Goal: Browse casually: Explore the website without a specific task or goal

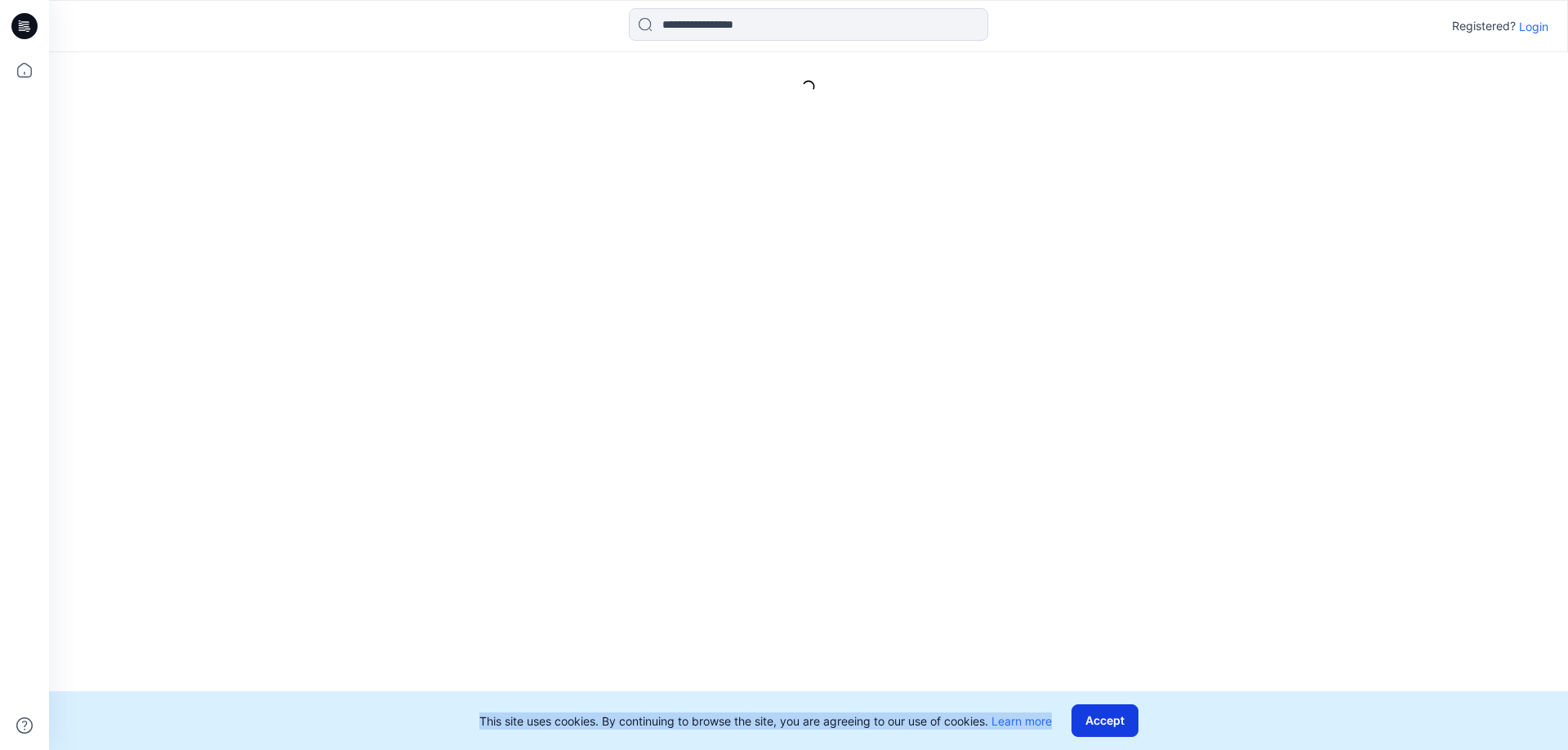
drag, startPoint x: 1089, startPoint y: 717, endPoint x: 1103, endPoint y: 730, distance: 19.1
click at [1088, 725] on div "Registered? Login This site uses cookies. By continuing to browse the site, you…" at bounding box center [784, 375] width 1568 height 750
click at [1105, 730] on button "Accept" at bounding box center [1105, 720] width 66 height 33
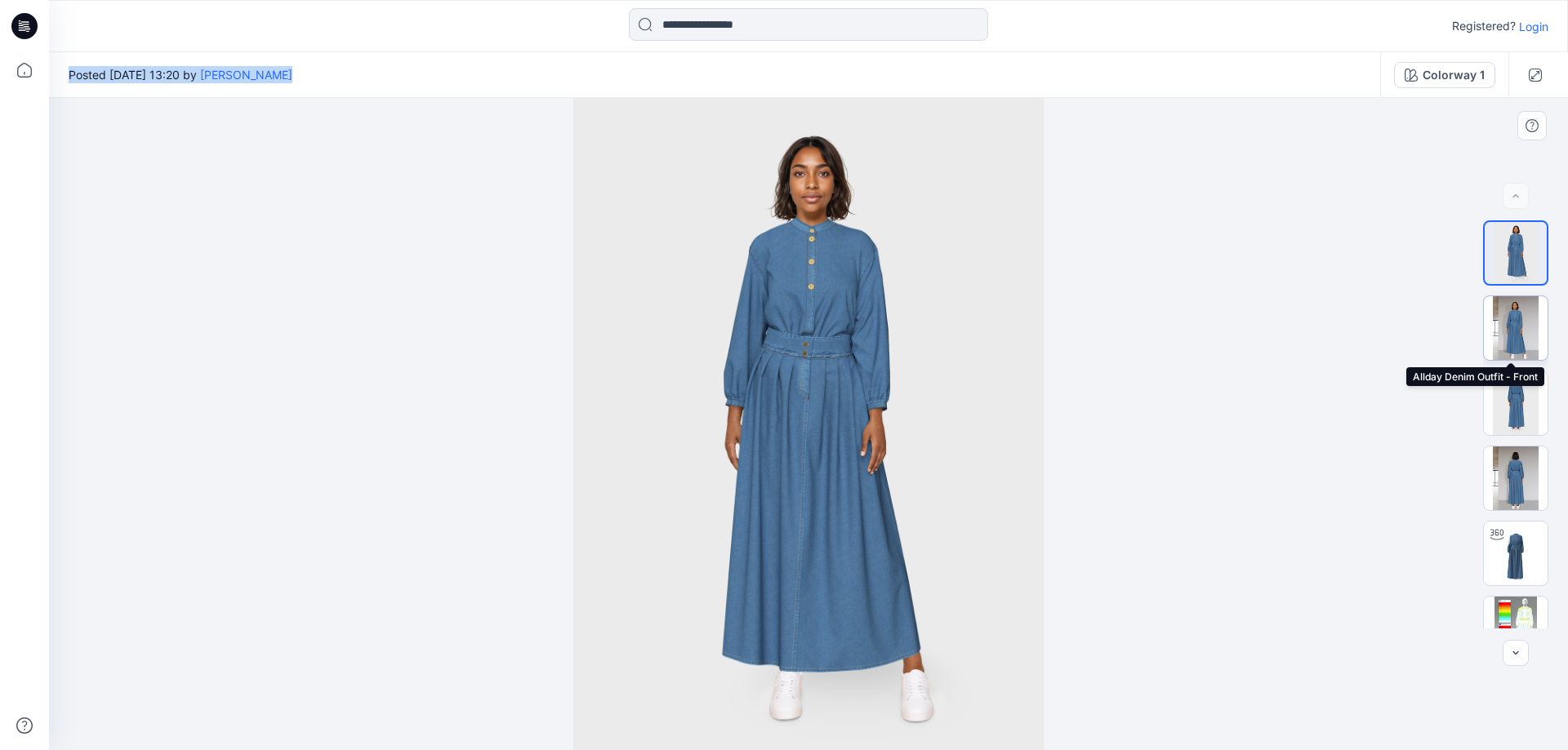
click at [1524, 320] on img at bounding box center [1515, 328] width 64 height 63
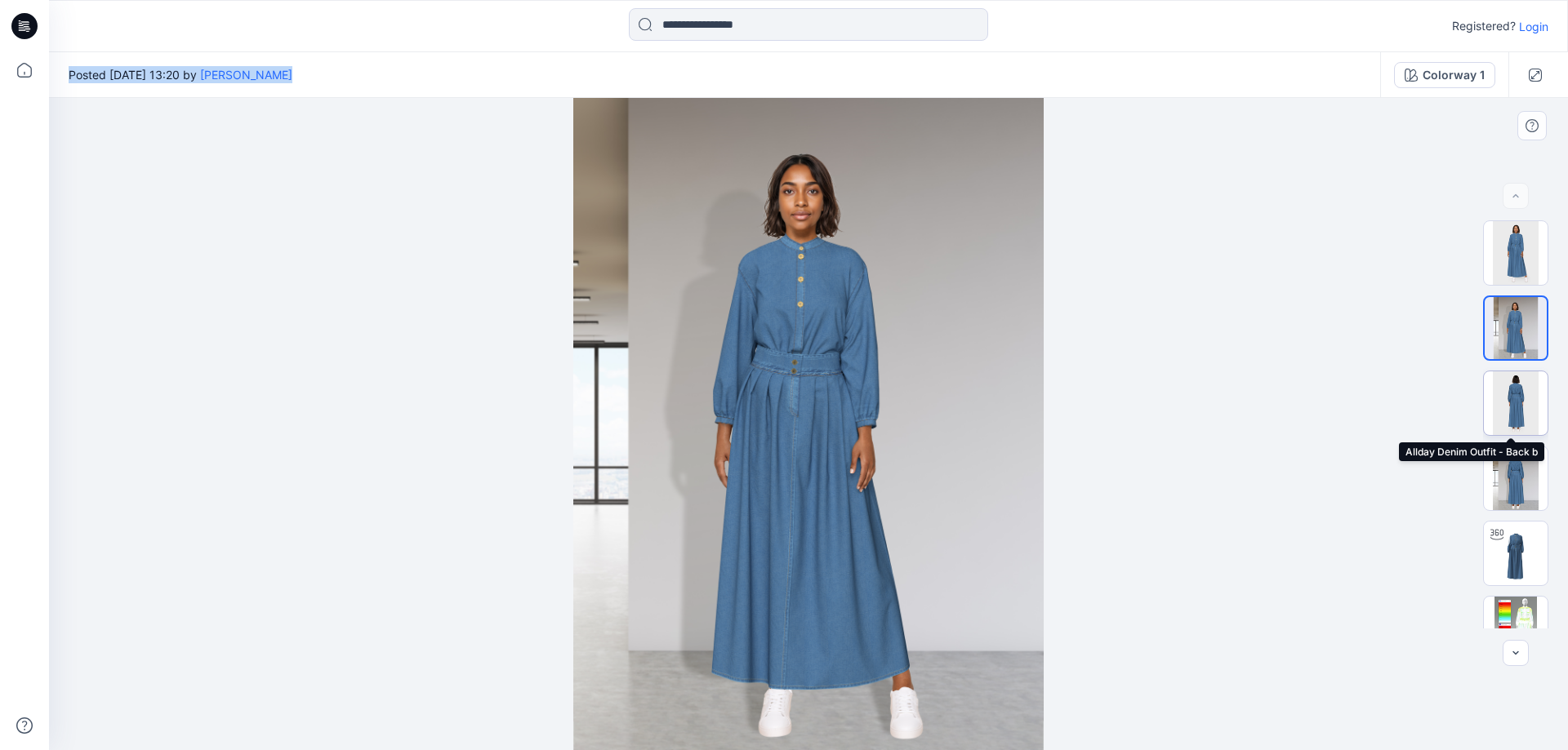
click at [1522, 415] on img at bounding box center [1515, 403] width 64 height 63
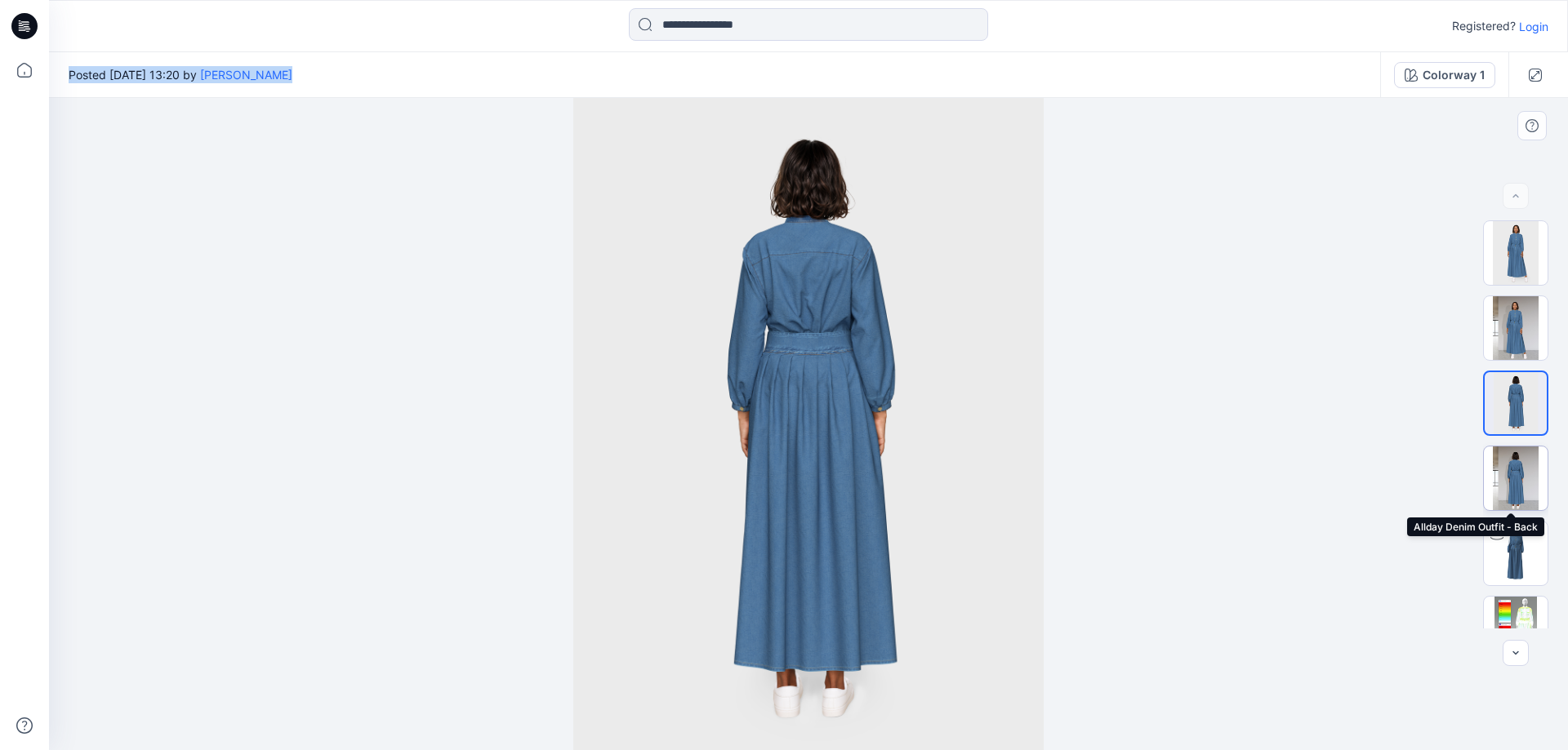
click at [1521, 479] on img at bounding box center [1515, 478] width 64 height 63
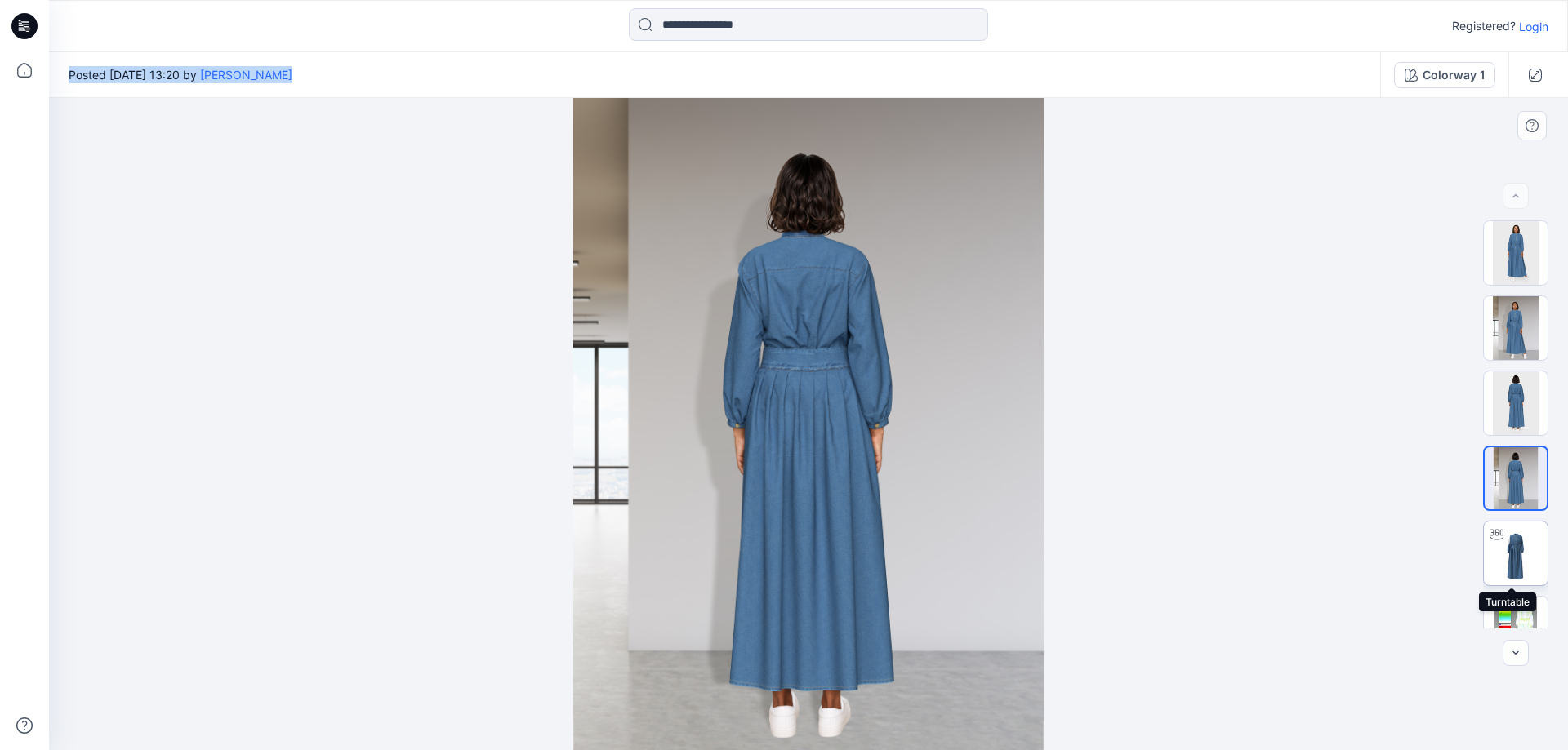
click at [1505, 562] on img at bounding box center [1515, 554] width 64 height 63
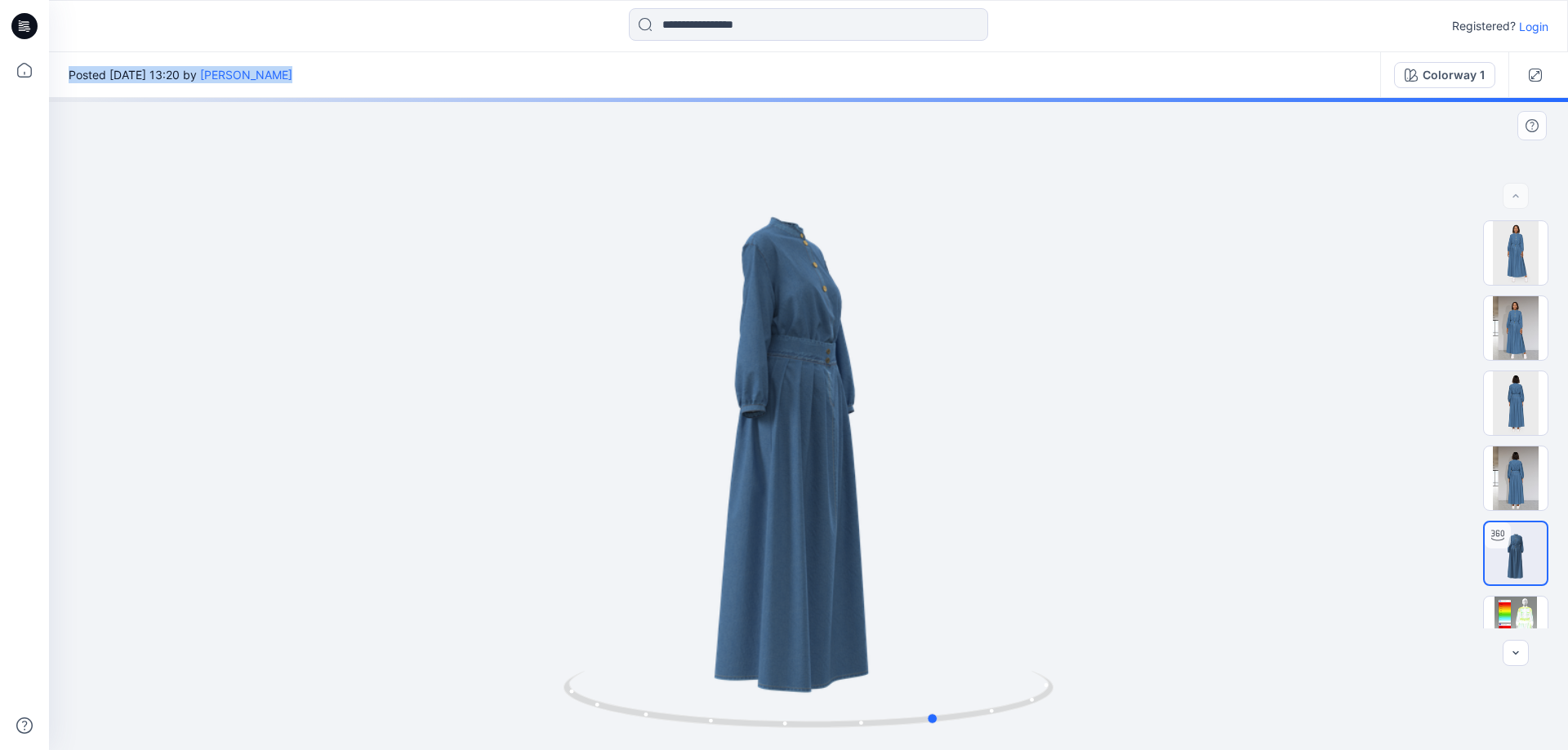
drag, startPoint x: 878, startPoint y: 491, endPoint x: 923, endPoint y: 482, distance: 45.9
click at [923, 482] on div at bounding box center [808, 425] width 1519 height 653
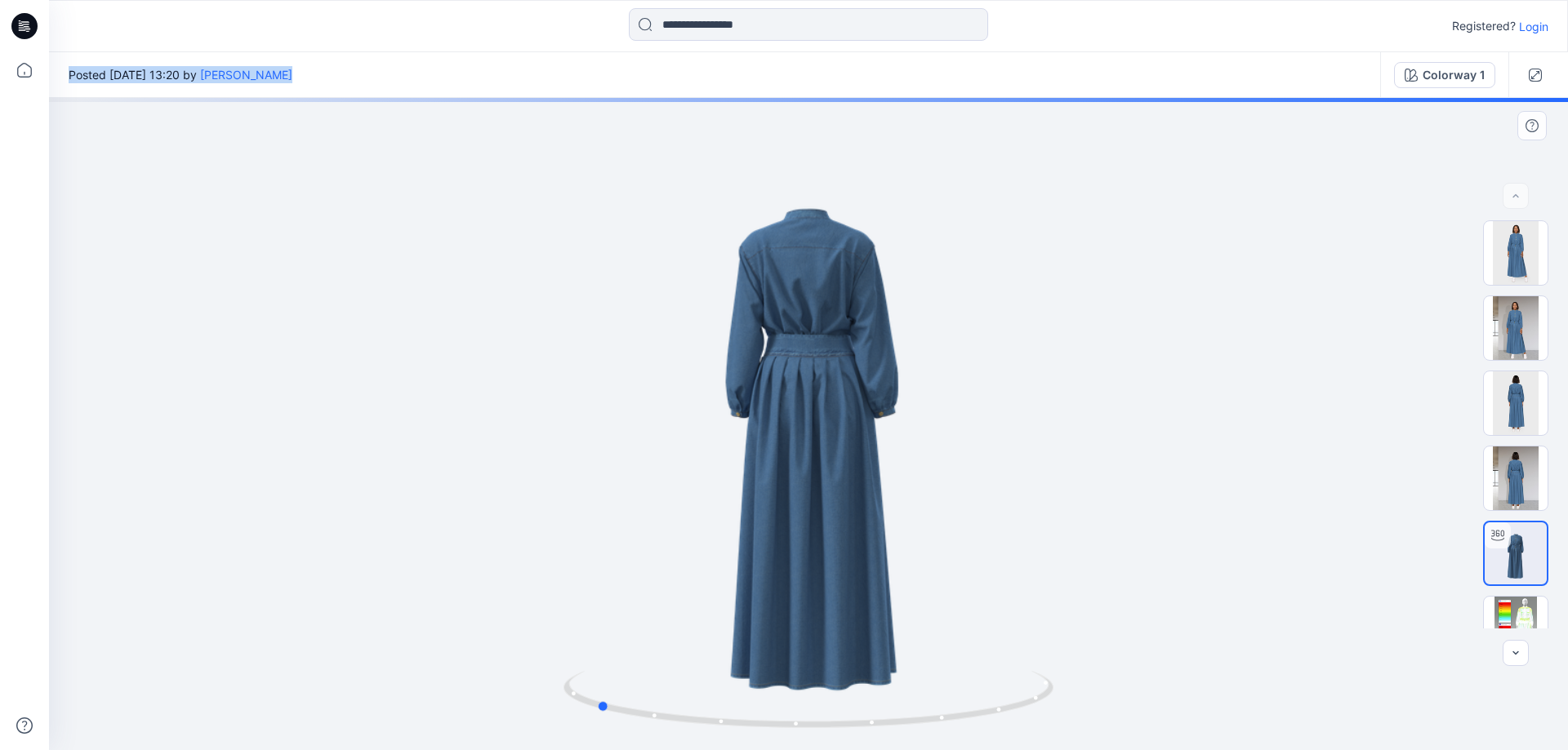
drag, startPoint x: 841, startPoint y: 500, endPoint x: 989, endPoint y: 474, distance: 150.3
click at [989, 474] on div at bounding box center [808, 425] width 1519 height 653
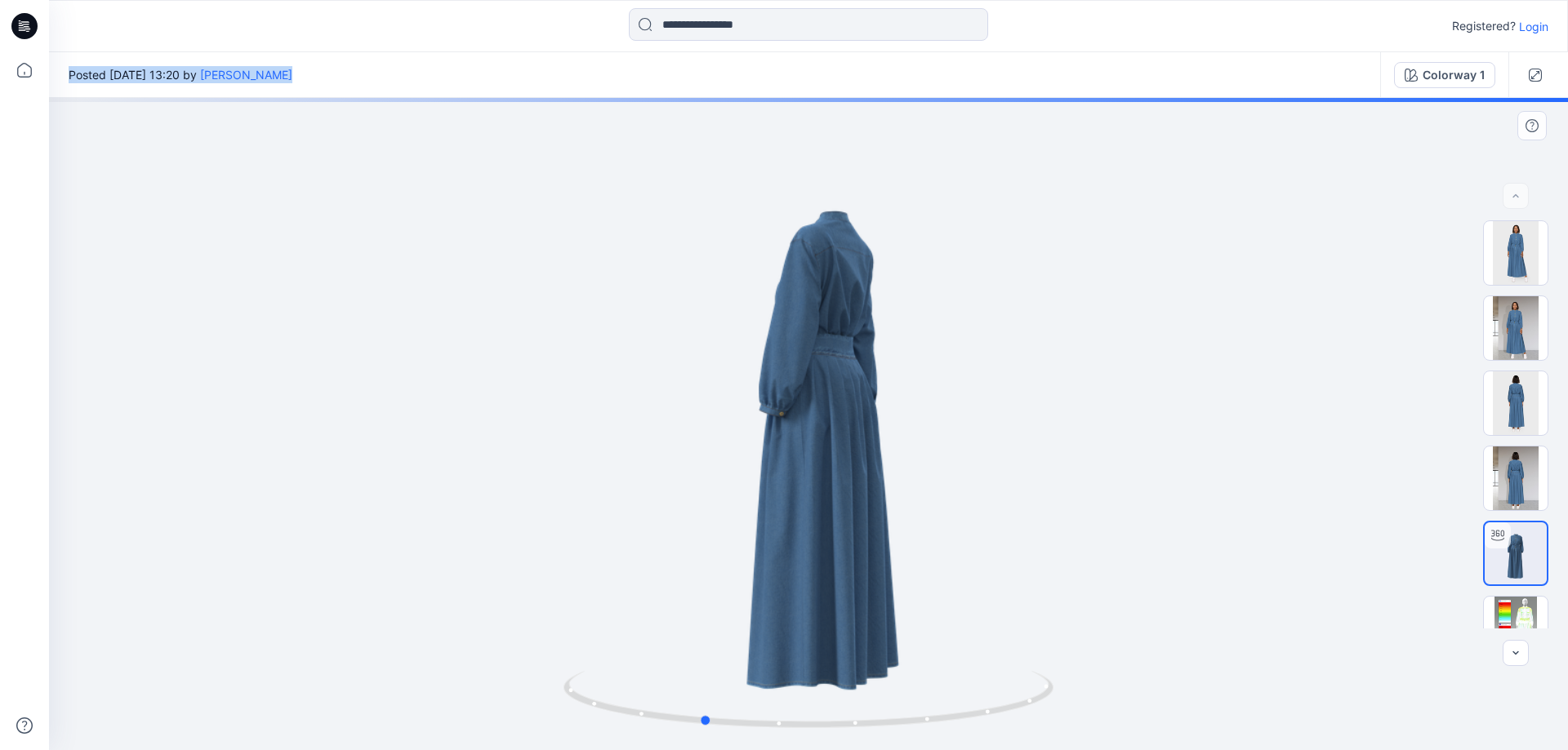
drag, startPoint x: 830, startPoint y: 491, endPoint x: 935, endPoint y: 481, distance: 105.5
click at [935, 481] on div at bounding box center [808, 425] width 1519 height 653
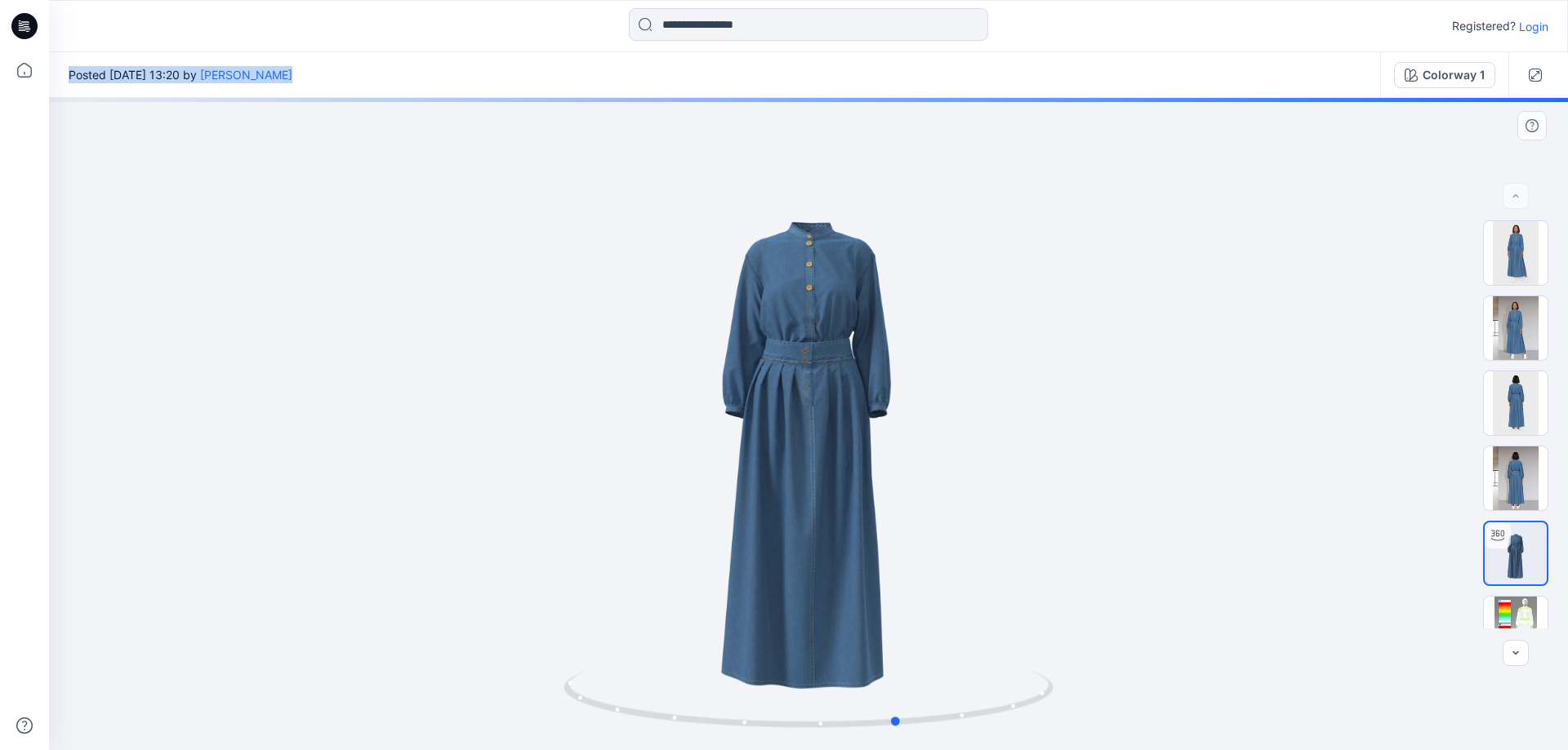
drag, startPoint x: 825, startPoint y: 483, endPoint x: 989, endPoint y: 460, distance: 165.6
click at [989, 460] on div at bounding box center [808, 425] width 1519 height 653
click at [1505, 269] on img at bounding box center [1515, 253] width 64 height 63
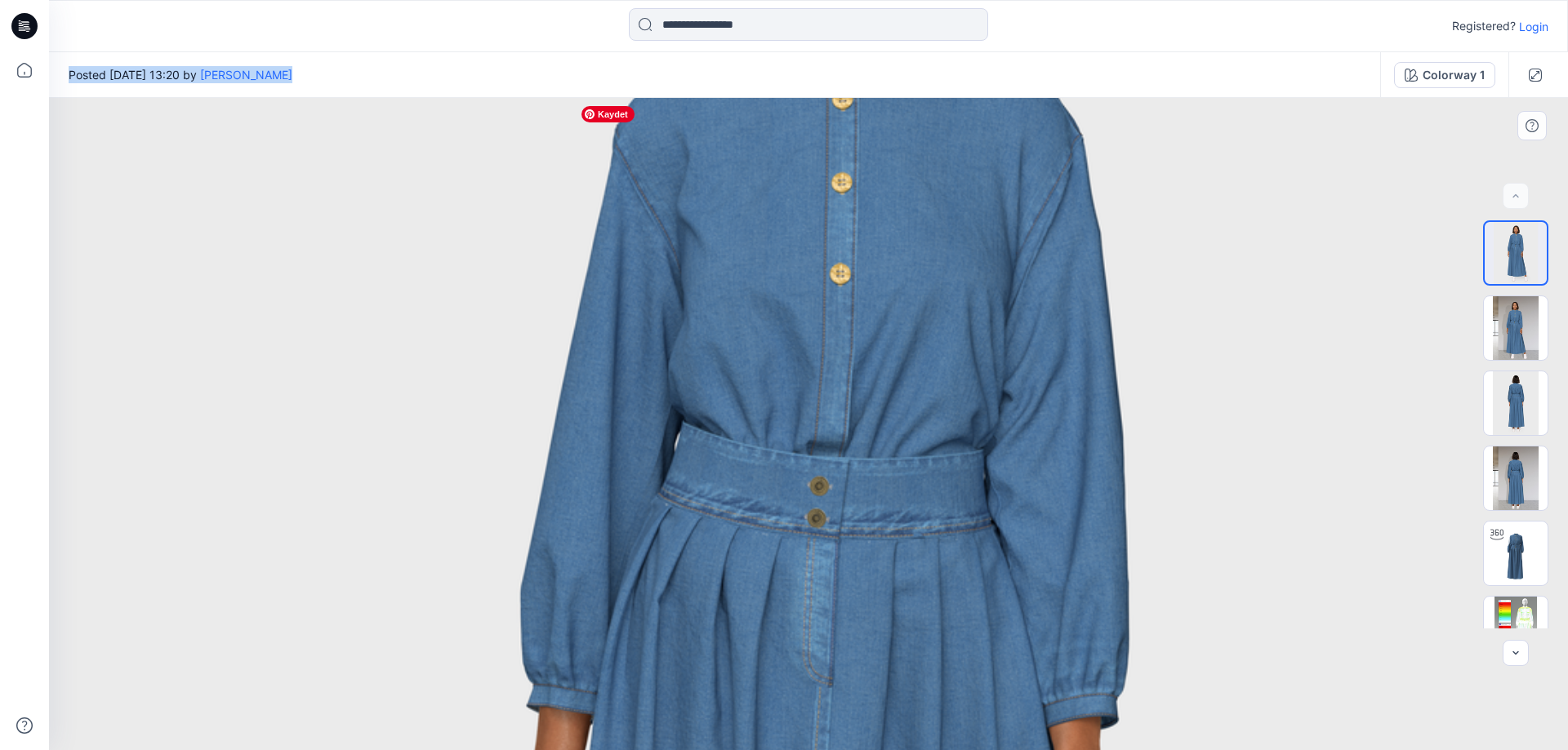
drag, startPoint x: 771, startPoint y: 279, endPoint x: 777, endPoint y: 662, distance: 383.0
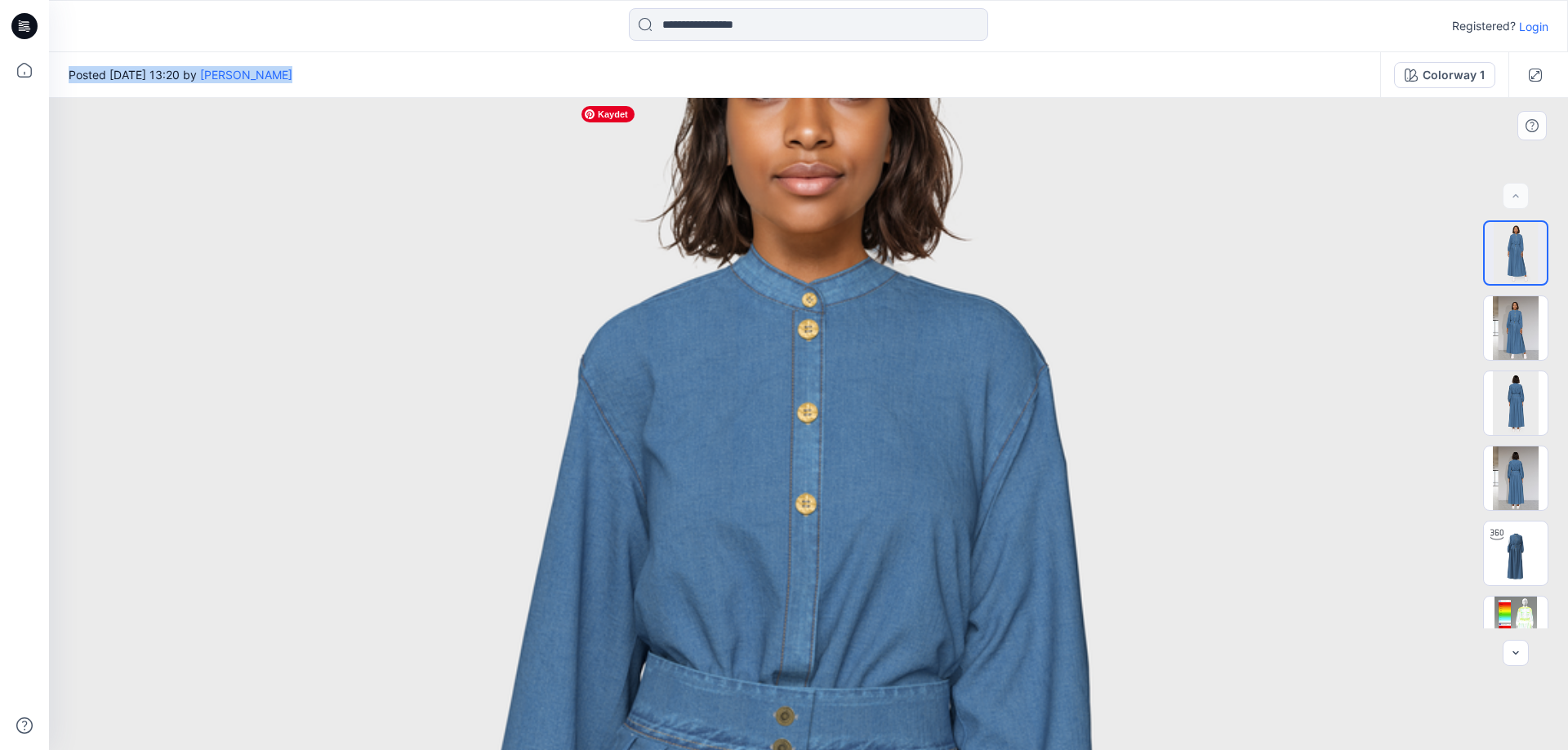
drag, startPoint x: 767, startPoint y: 591, endPoint x: 800, endPoint y: 597, distance: 33.5
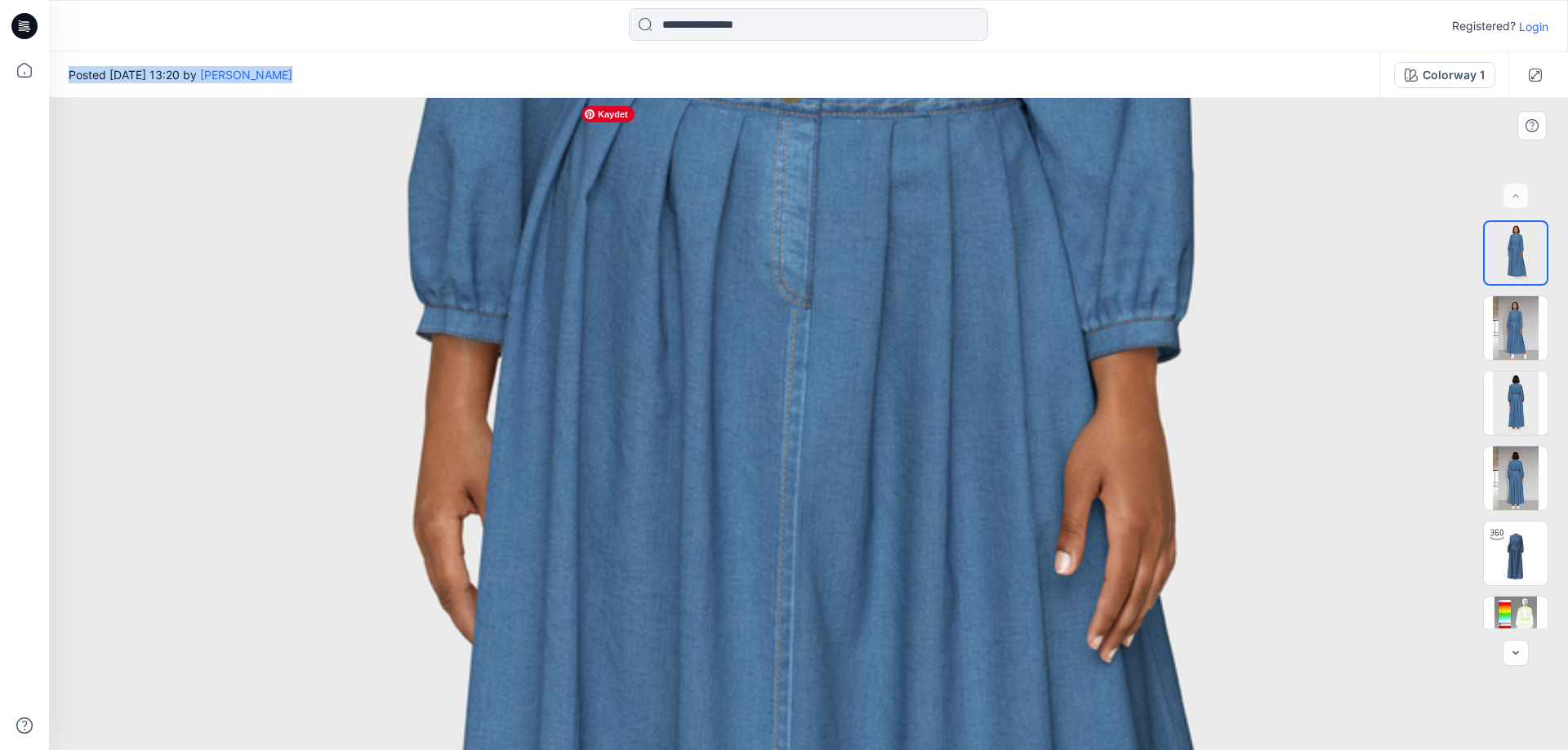
drag, startPoint x: 842, startPoint y: 234, endPoint x: 817, endPoint y: 615, distance: 381.8
click at [819, 619] on img at bounding box center [808, 424] width 2222 height 3078
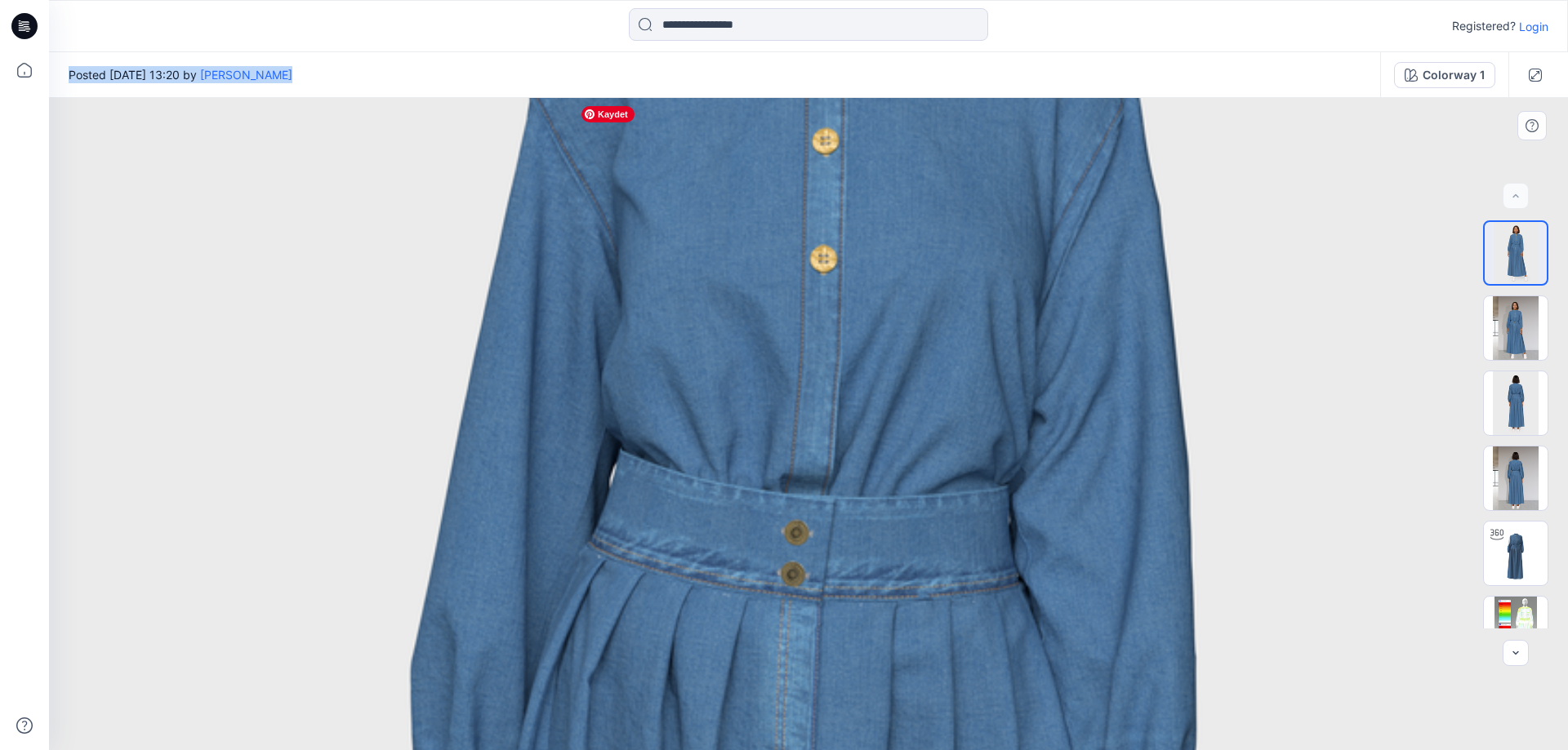
drag, startPoint x: 862, startPoint y: 365, endPoint x: 876, endPoint y: 502, distance: 137.7
